Goal: Task Accomplishment & Management: Complete application form

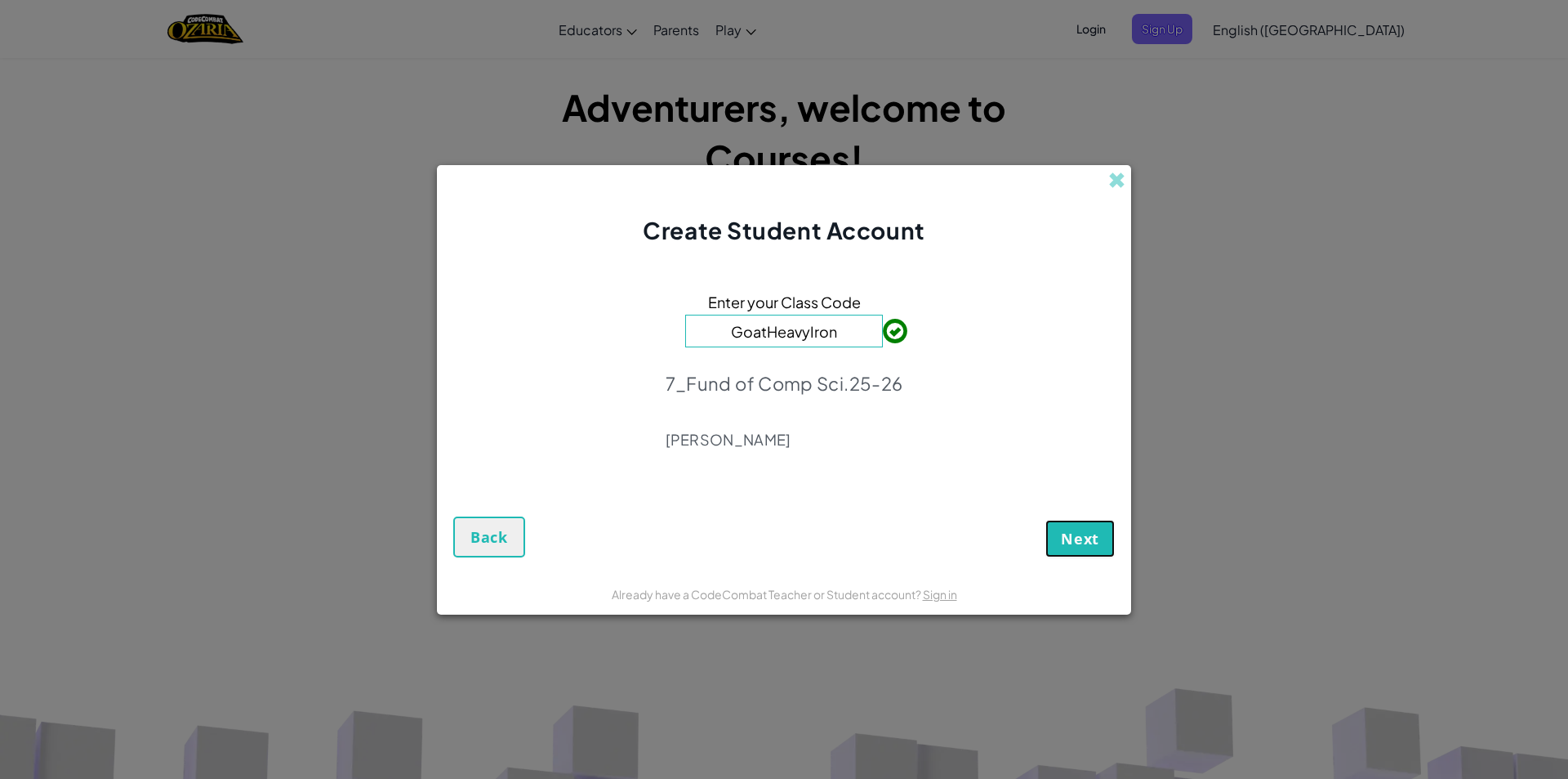
click at [1102, 542] on button "Next" at bounding box center [1080, 538] width 69 height 38
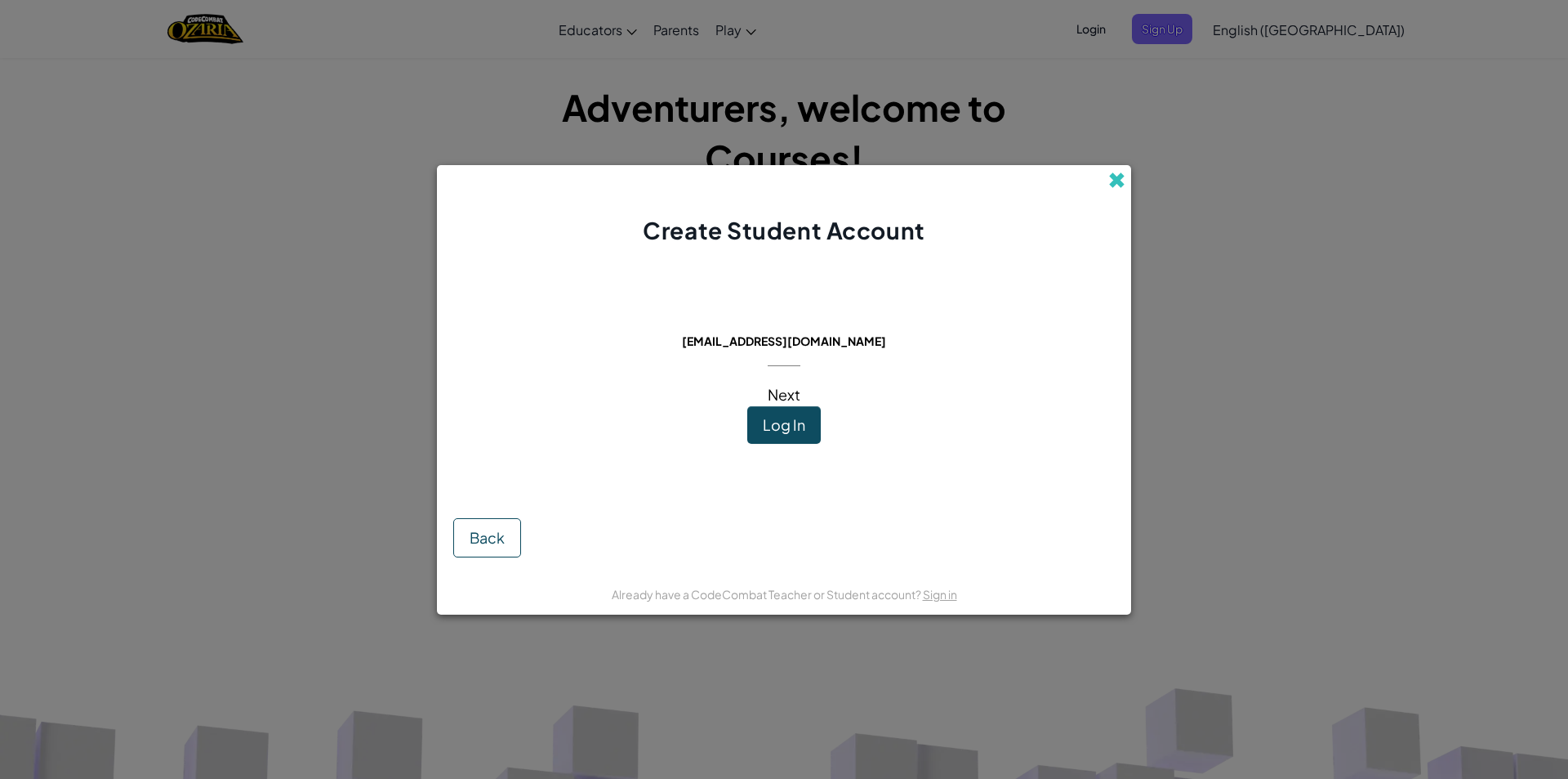
click at [1123, 183] on span at bounding box center [1117, 180] width 17 height 17
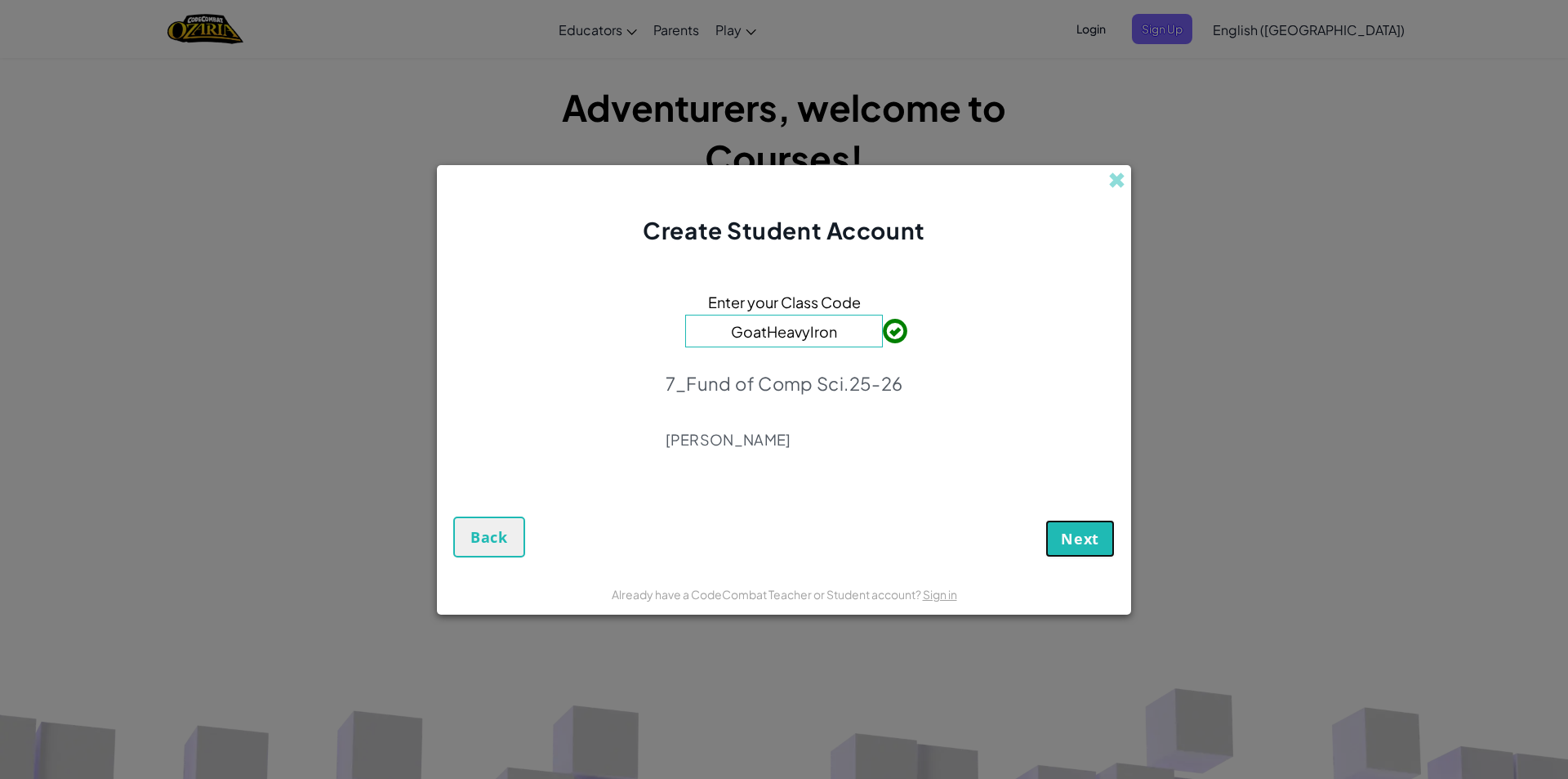
click at [1080, 549] on button "Next" at bounding box center [1080, 538] width 69 height 38
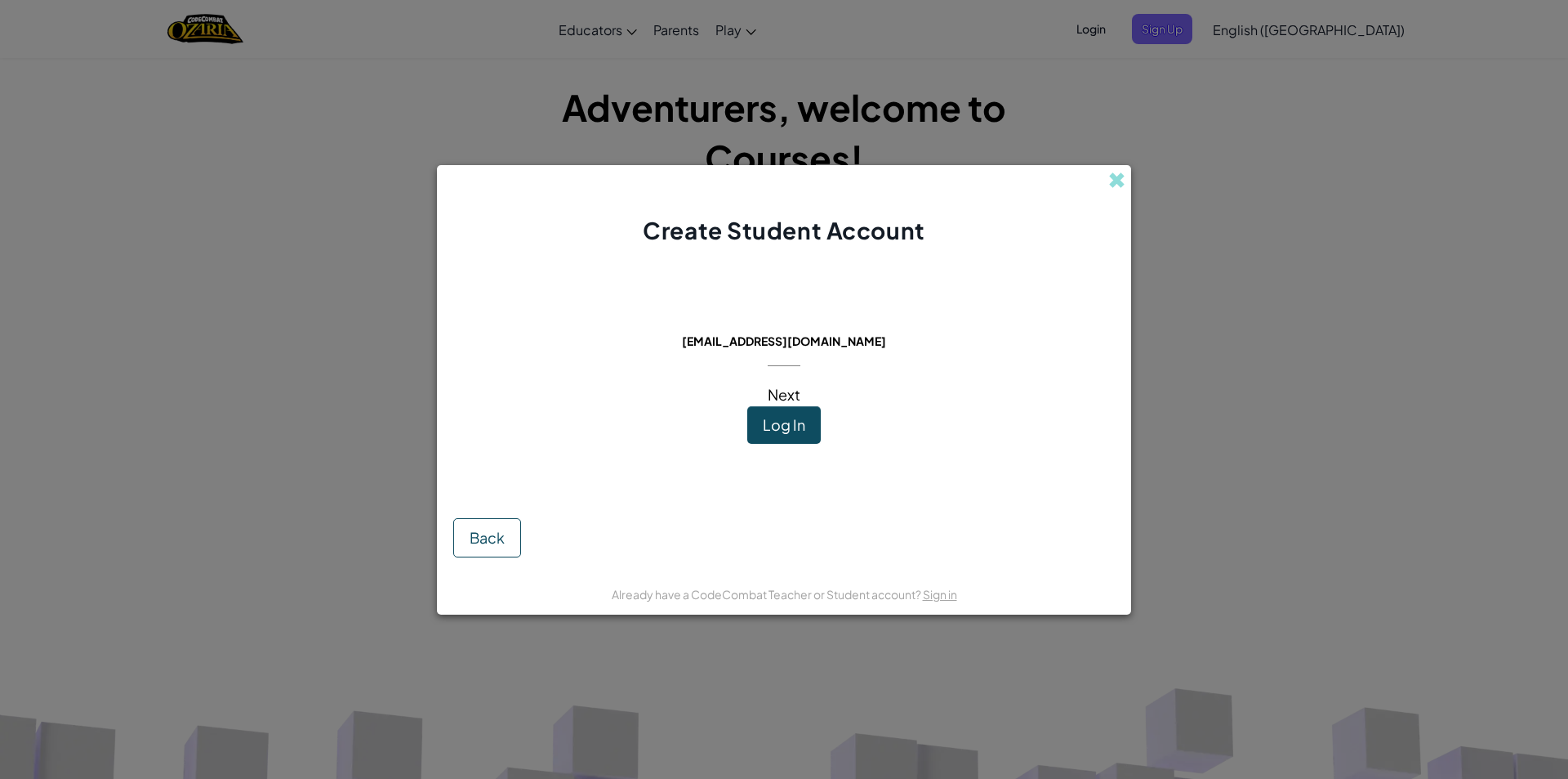
click at [801, 415] on span "Log In" at bounding box center [784, 425] width 43 height 18
